Goal: Information Seeking & Learning: Learn about a topic

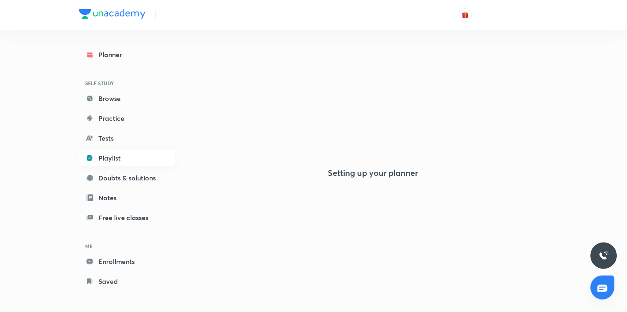
click at [101, 153] on link "Playlist" at bounding box center [127, 158] width 96 height 17
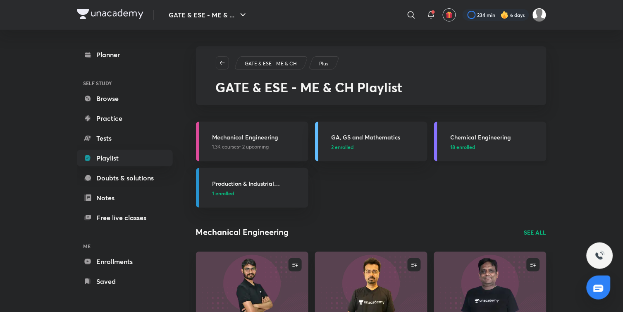
click at [456, 146] on span "18 enrolled" at bounding box center [463, 146] width 25 height 7
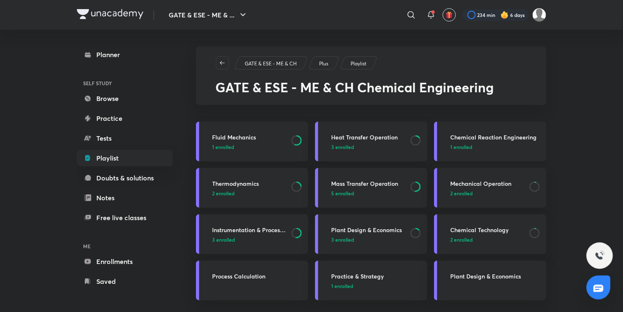
click at [456, 146] on span "1 enrolled" at bounding box center [462, 146] width 22 height 7
click at [223, 193] on span "2 enrolled" at bounding box center [224, 192] width 22 height 7
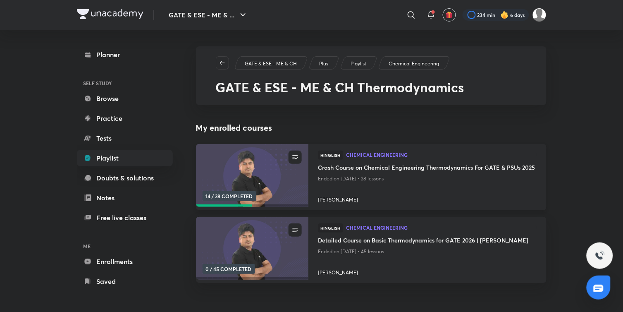
click at [286, 173] on img at bounding box center [252, 175] width 115 height 64
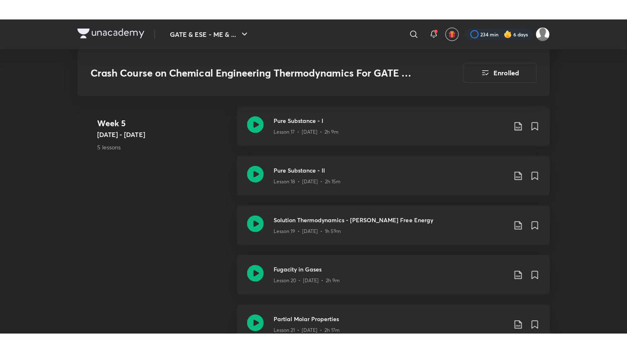
scroll to position [1313, 0]
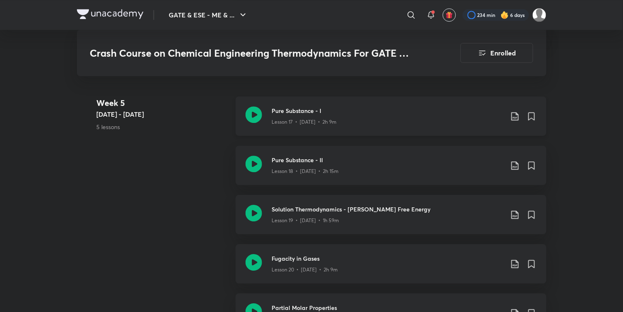
click at [252, 110] on icon at bounding box center [254, 114] width 17 height 17
